Goal: Information Seeking & Learning: Learn about a topic

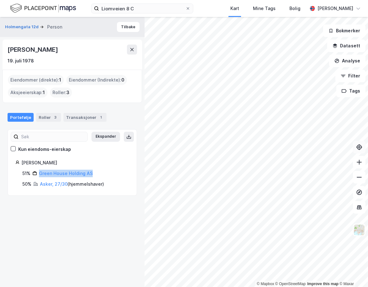
click at [358, 145] on div "© Mapbox © OpenStreetMap Improve this map © [PERSON_NAME] 12d Person [PERSON_NA…" at bounding box center [184, 152] width 368 height 270
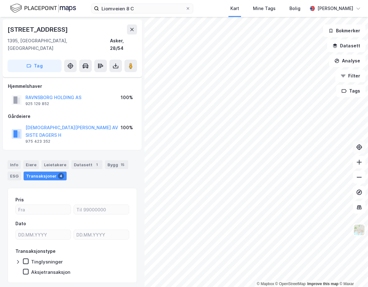
scroll to position [3, 0]
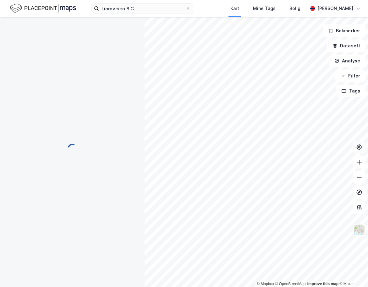
scroll to position [3, 0]
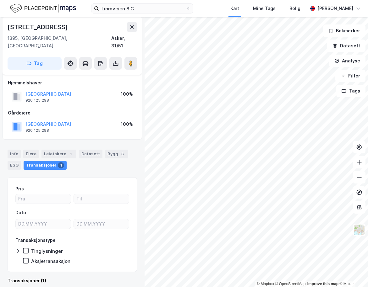
click at [111, 287] on html "[STREET_ADDRESS] C Kart Mine Tags Bolig [PERSON_NAME] © Mapbox © OpenStreetMap …" at bounding box center [184, 143] width 368 height 287
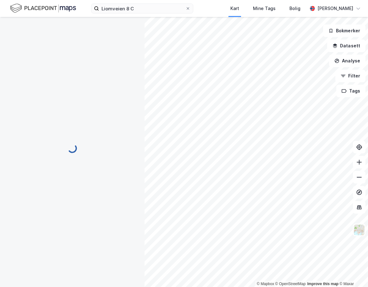
scroll to position [3, 0]
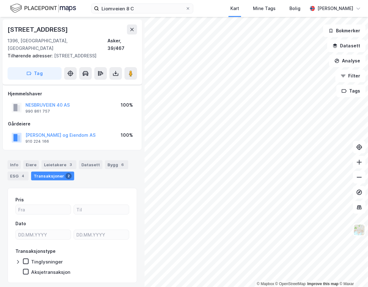
scroll to position [3, 0]
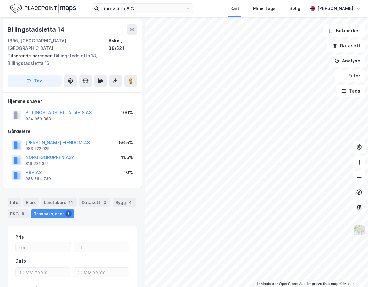
scroll to position [3, 0]
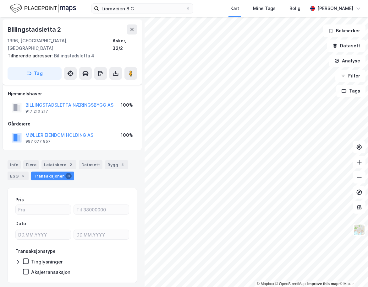
scroll to position [3, 0]
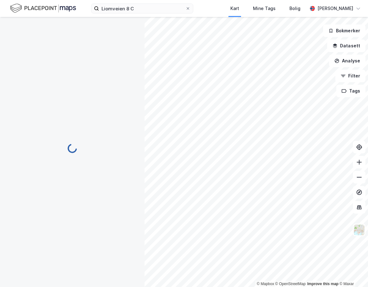
scroll to position [3, 0]
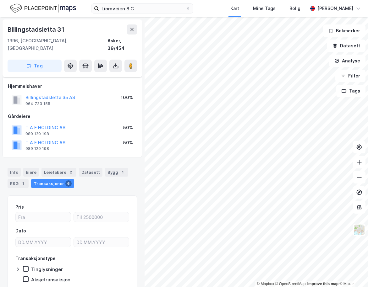
scroll to position [3, 0]
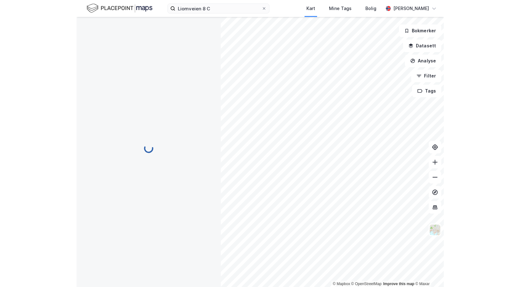
scroll to position [3, 0]
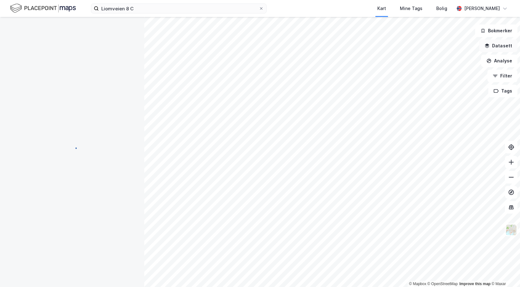
scroll to position [3, 0]
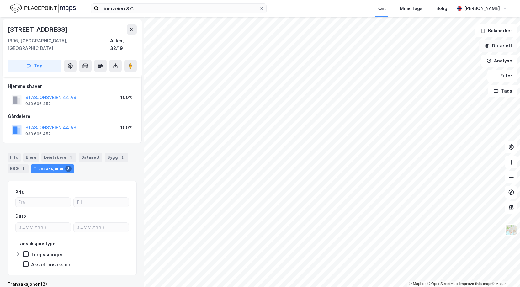
scroll to position [3, 0]
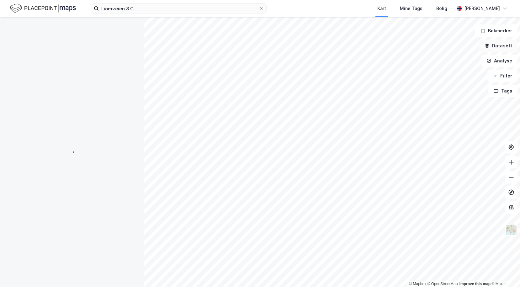
scroll to position [3, 0]
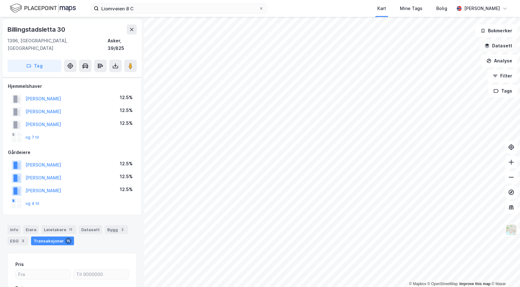
scroll to position [3, 0]
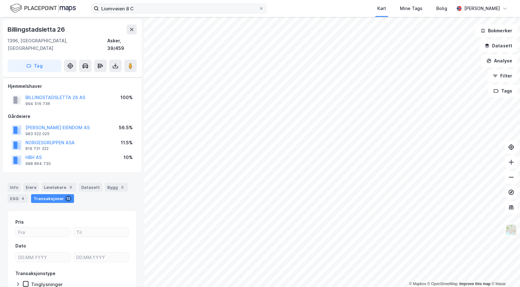
scroll to position [3, 0]
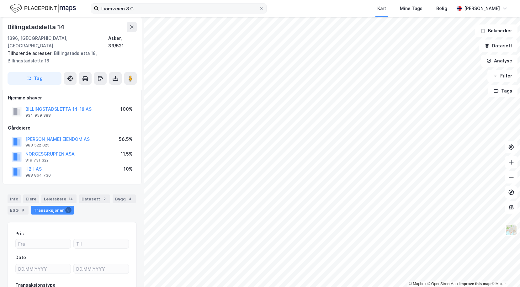
scroll to position [3, 0]
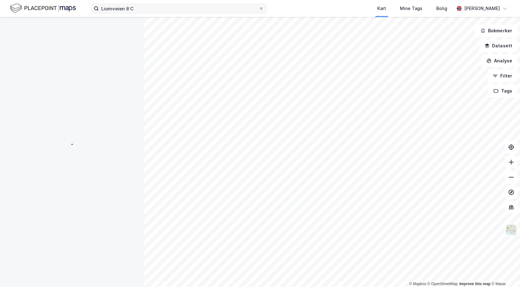
scroll to position [3, 0]
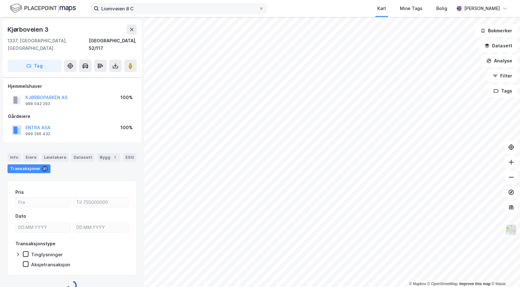
scroll to position [3, 0]
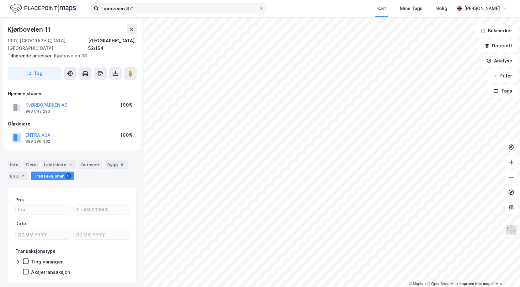
scroll to position [3, 0]
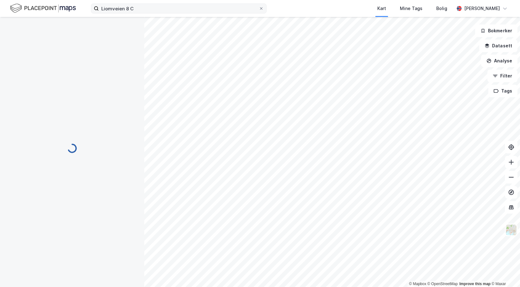
scroll to position [3, 0]
